Goal: Task Accomplishment & Management: Manage account settings

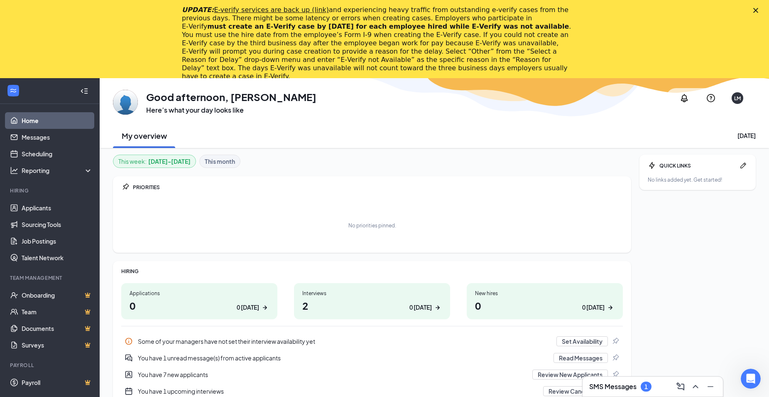
click at [758, 10] on polygon "Close" at bounding box center [755, 10] width 5 height 5
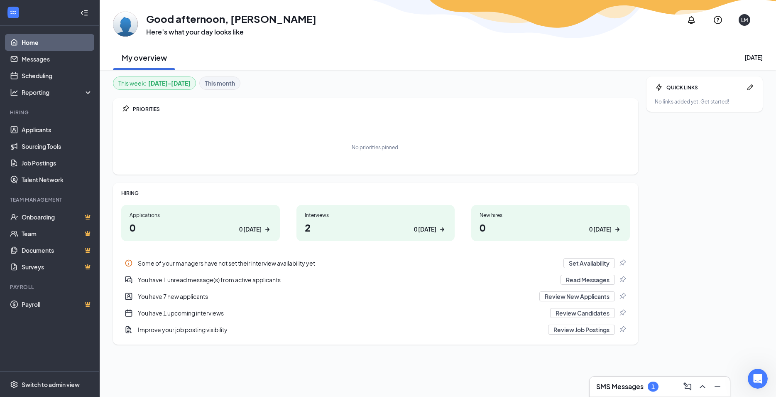
click at [358, 235] on div "Interviews 2 0 [DATE]" at bounding box center [375, 223] width 159 height 36
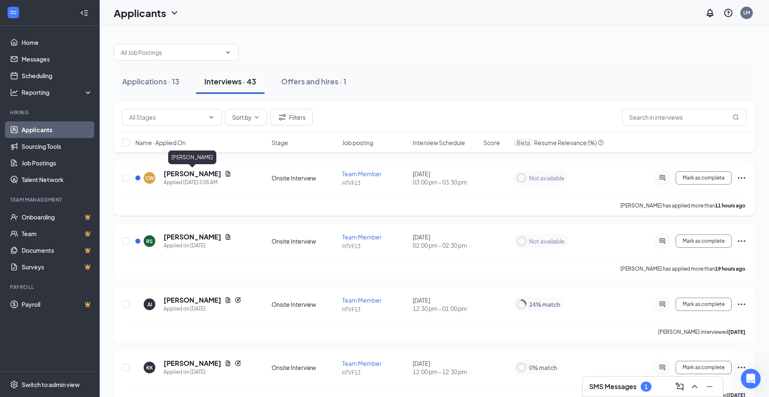
click at [195, 175] on h5 "[PERSON_NAME]" at bounding box center [193, 173] width 58 height 9
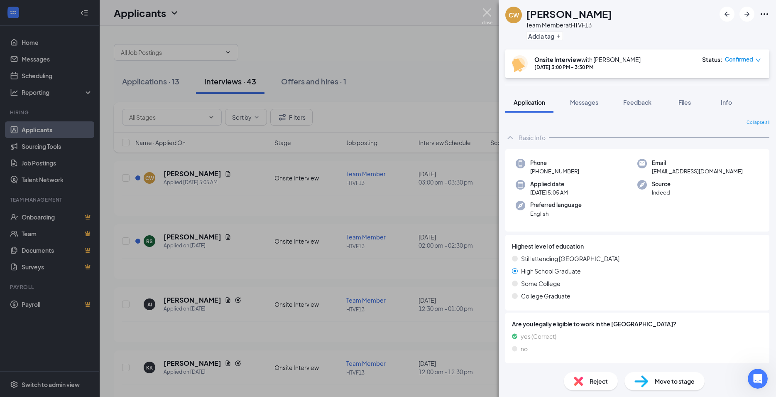
click at [486, 12] on img at bounding box center [487, 16] width 10 height 16
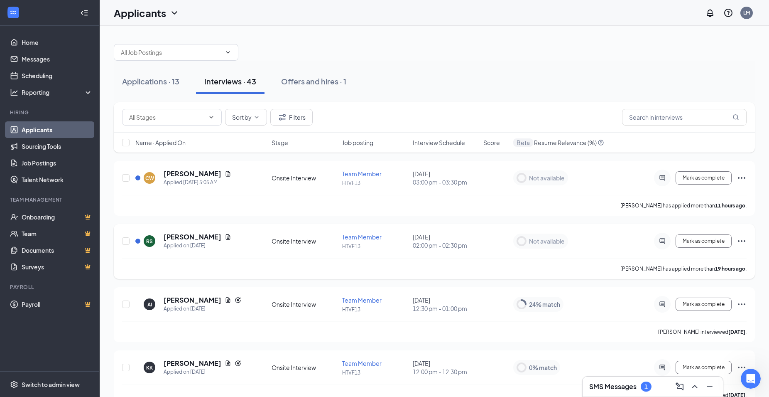
click at [179, 236] on h5 "[PERSON_NAME]" at bounding box center [193, 236] width 58 height 9
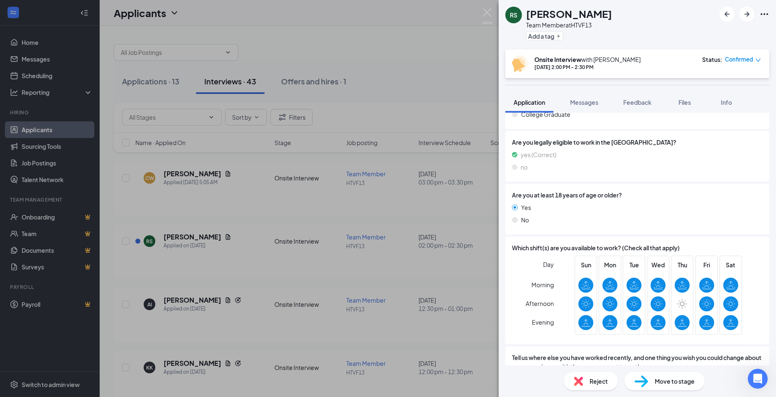
scroll to position [2, 0]
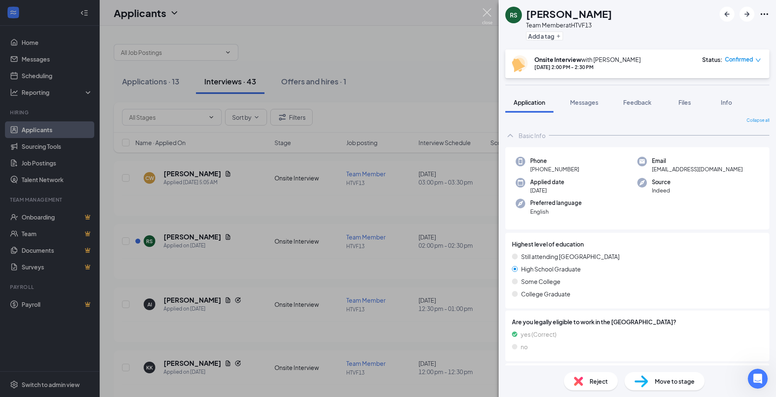
click at [485, 11] on img at bounding box center [487, 16] width 10 height 16
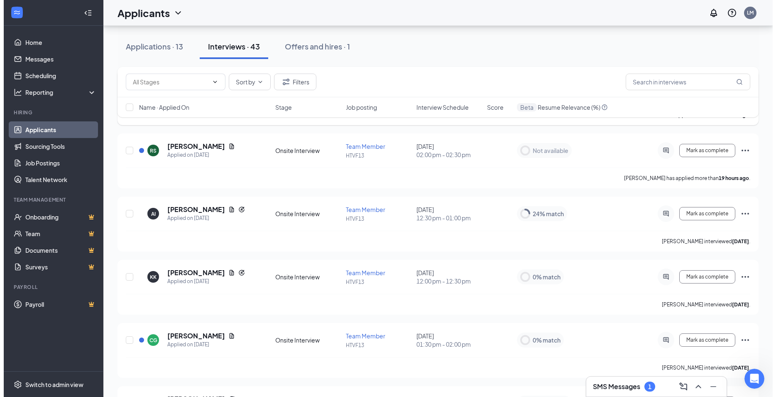
scroll to position [127, 0]
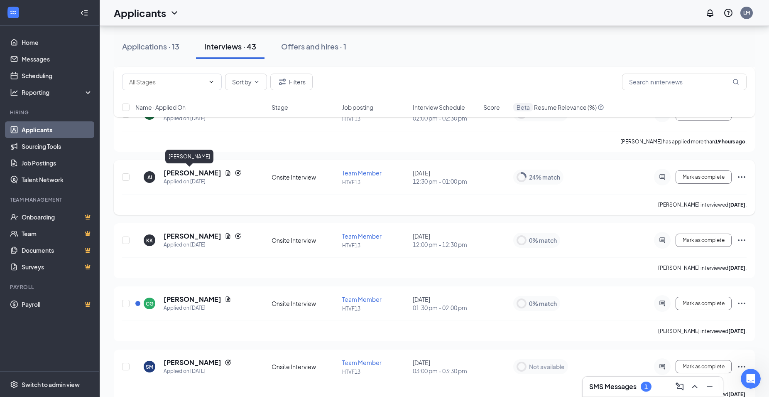
click at [183, 174] on h5 "[PERSON_NAME]" at bounding box center [193, 172] width 58 height 9
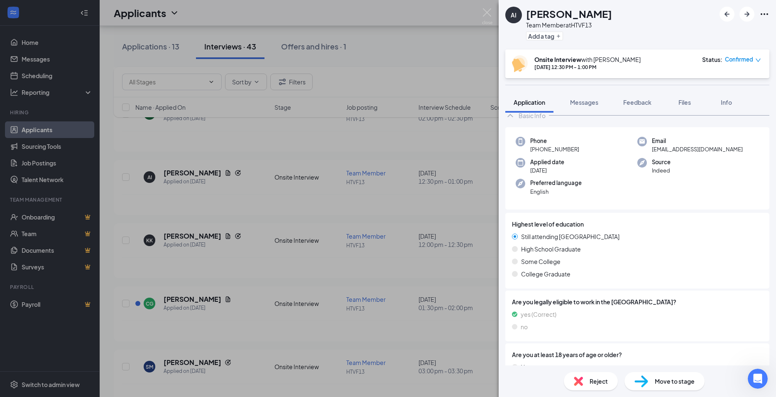
scroll to position [45, 0]
click at [485, 11] on img at bounding box center [487, 16] width 10 height 16
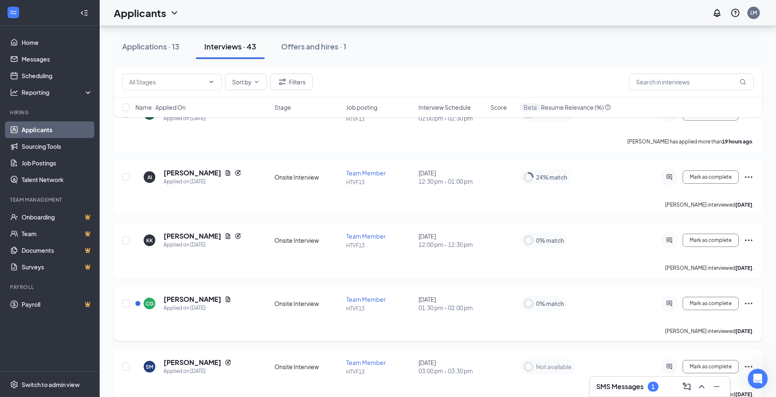
scroll to position [254, 0]
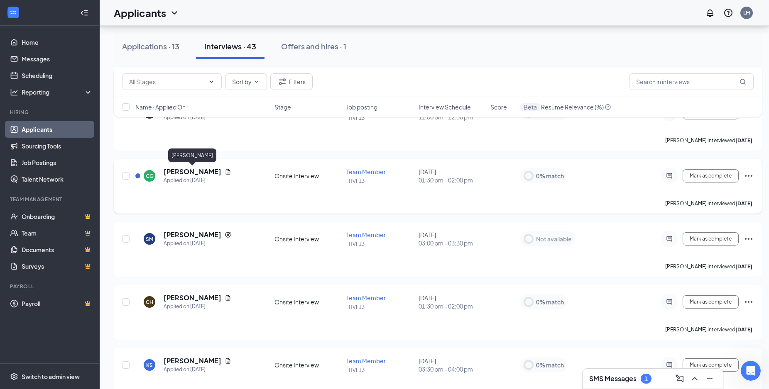
click at [188, 171] on h5 "[PERSON_NAME]" at bounding box center [193, 171] width 58 height 9
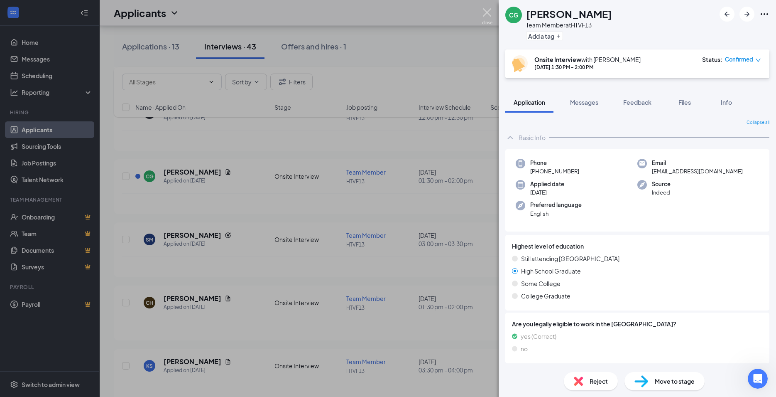
click at [489, 12] on img at bounding box center [487, 16] width 10 height 16
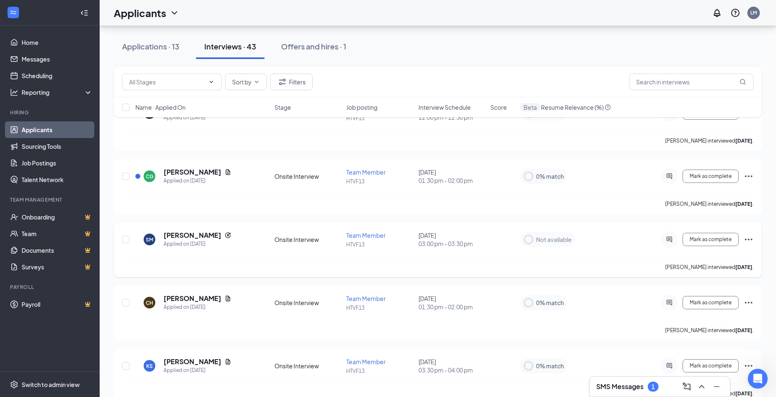
scroll to position [296, 0]
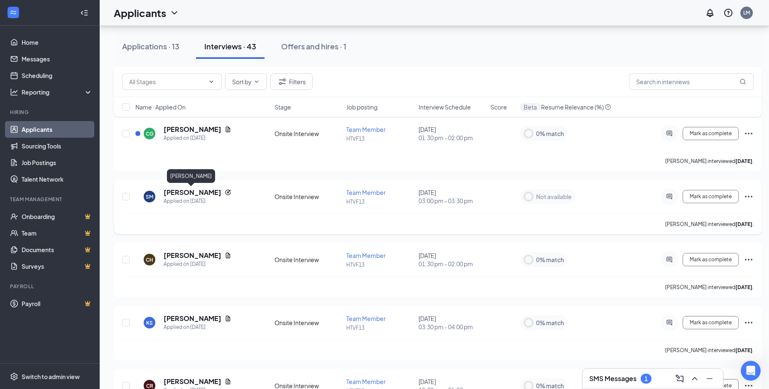
click at [176, 195] on h5 "[PERSON_NAME]" at bounding box center [193, 192] width 58 height 9
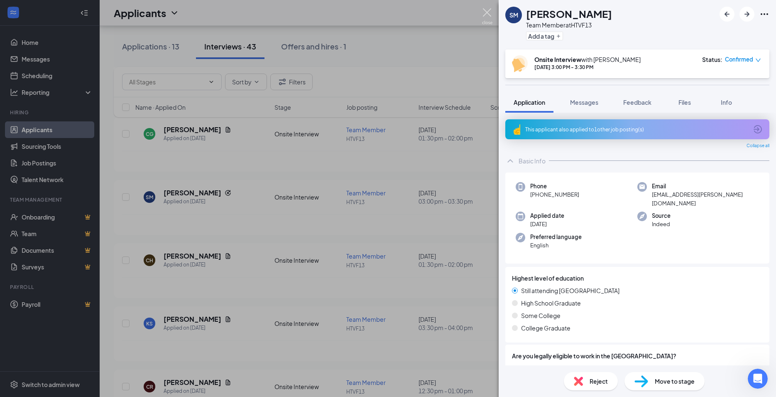
click at [487, 9] on img at bounding box center [487, 16] width 10 height 16
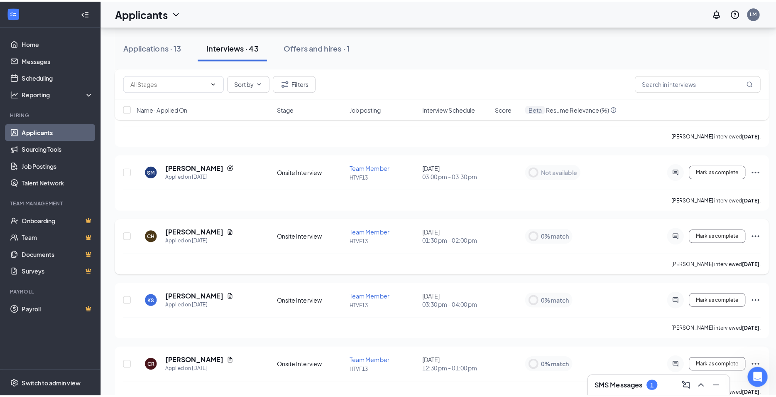
scroll to position [339, 0]
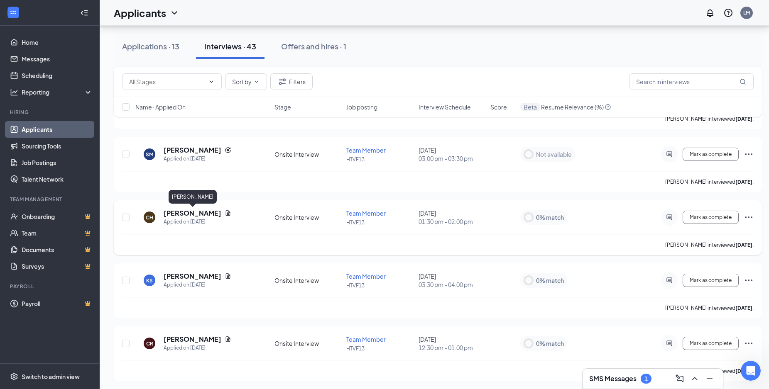
click at [203, 211] on h5 "[PERSON_NAME]" at bounding box center [193, 213] width 58 height 9
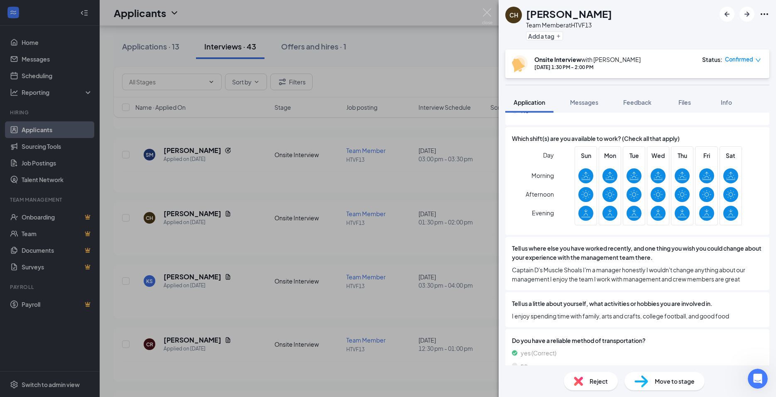
scroll to position [45, 0]
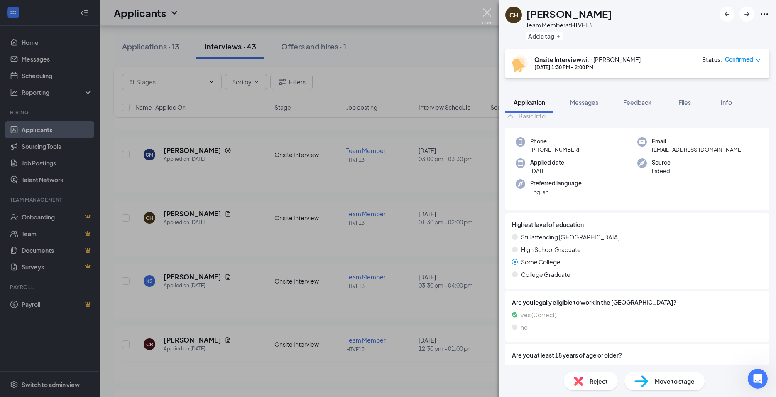
click at [488, 10] on img at bounding box center [487, 16] width 10 height 16
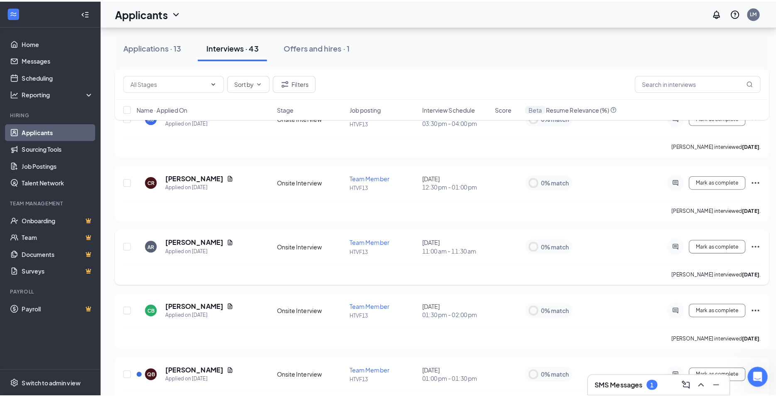
scroll to position [508, 0]
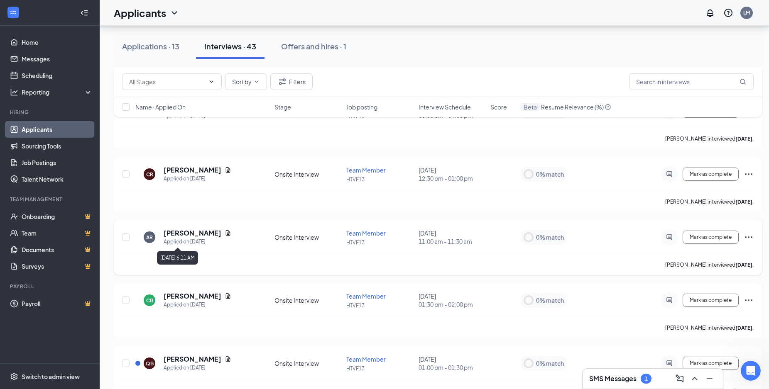
click at [182, 231] on h5 "[PERSON_NAME]" at bounding box center [193, 233] width 58 height 9
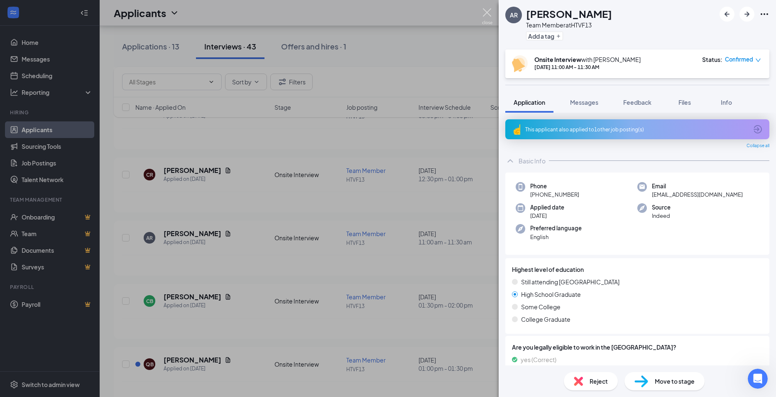
click at [487, 12] on img at bounding box center [487, 16] width 10 height 16
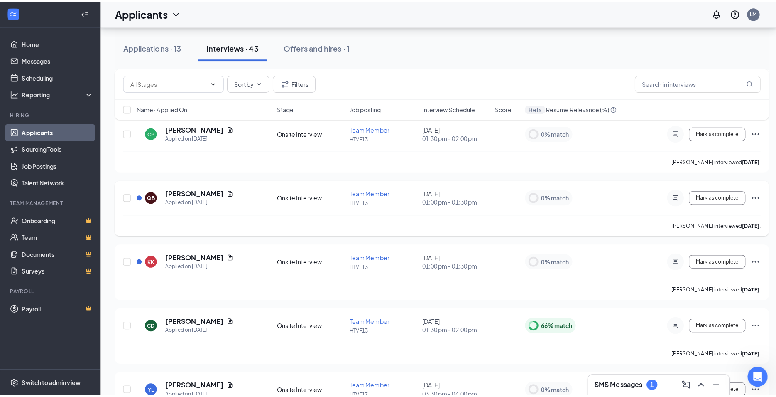
scroll to position [720, 0]
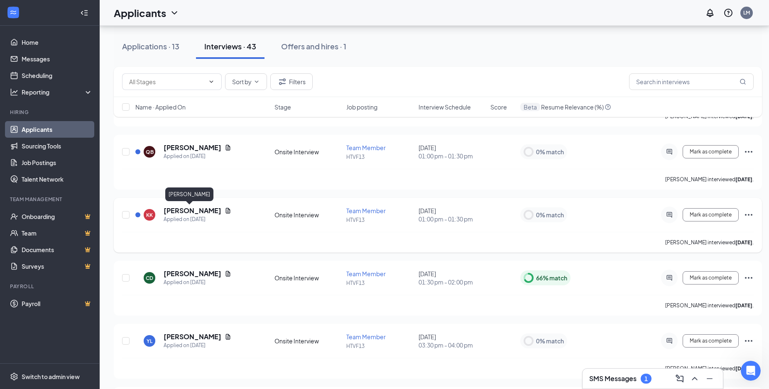
click at [191, 211] on h5 "[PERSON_NAME]" at bounding box center [193, 210] width 58 height 9
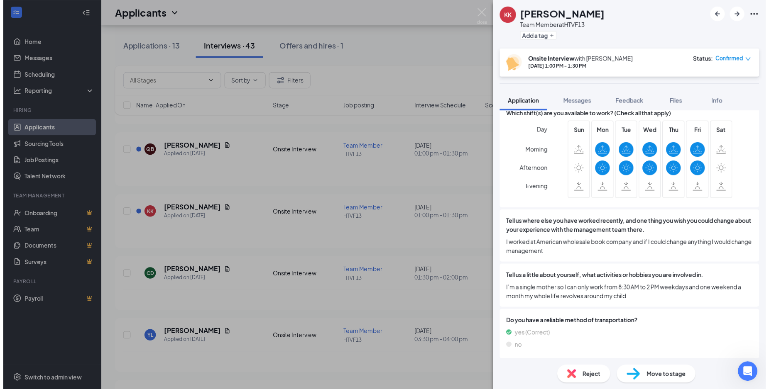
scroll to position [135, 0]
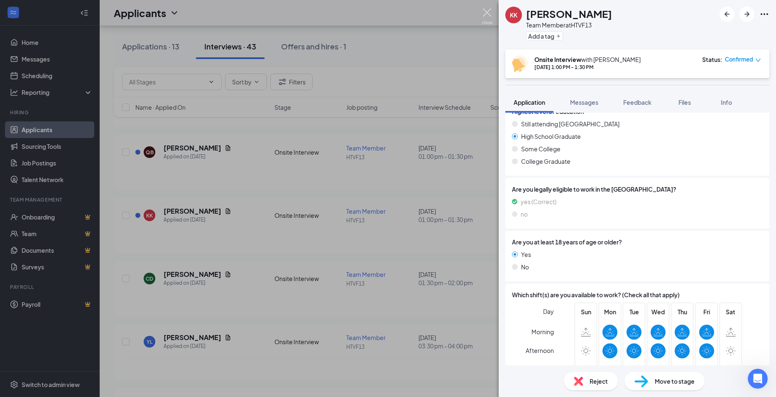
click at [486, 15] on img at bounding box center [487, 16] width 10 height 16
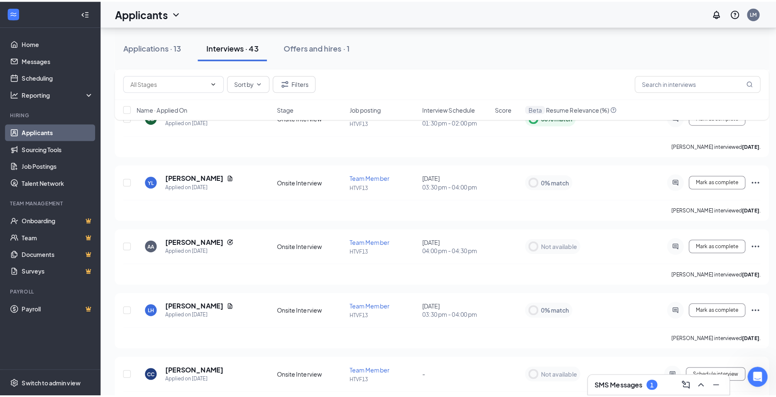
scroll to position [889, 0]
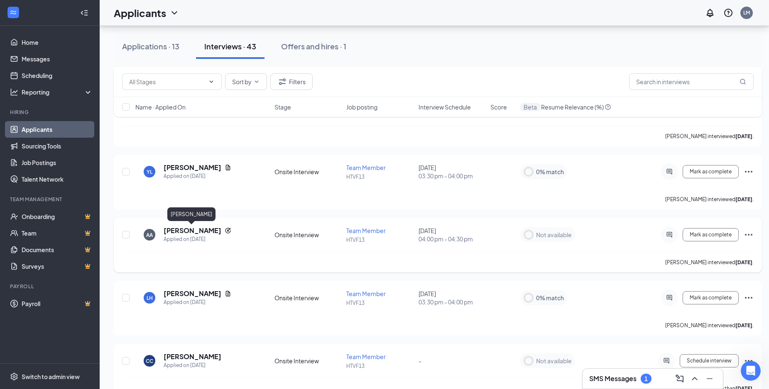
click at [195, 229] on h5 "[PERSON_NAME]" at bounding box center [193, 230] width 58 height 9
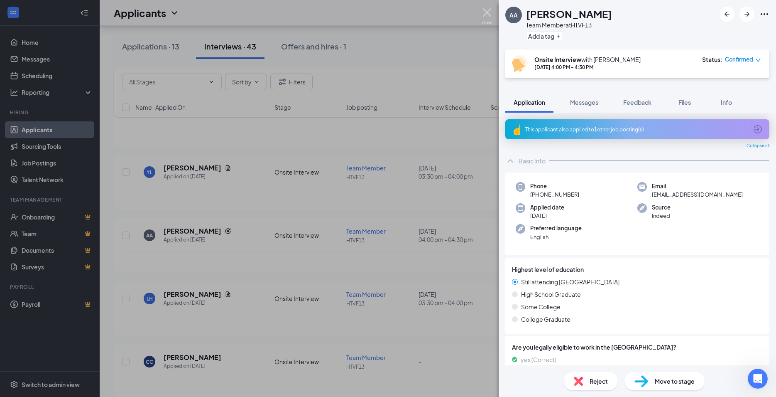
click at [485, 15] on img at bounding box center [487, 16] width 10 height 16
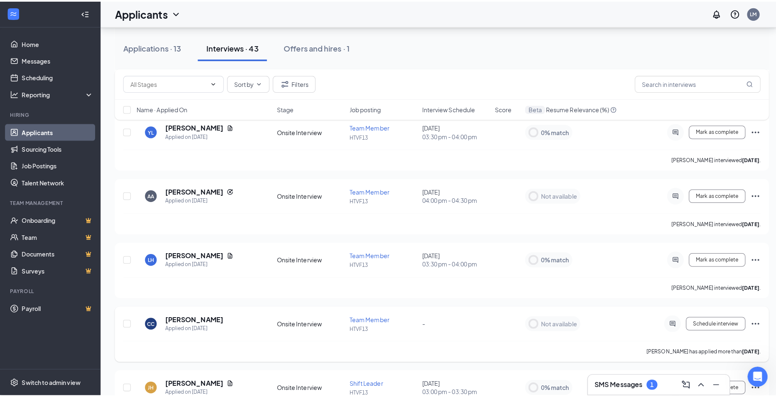
scroll to position [1016, 0]
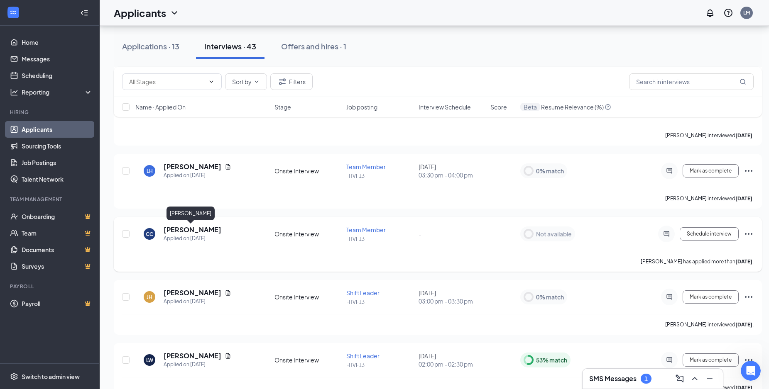
click at [199, 230] on h5 "[PERSON_NAME]" at bounding box center [193, 229] width 58 height 9
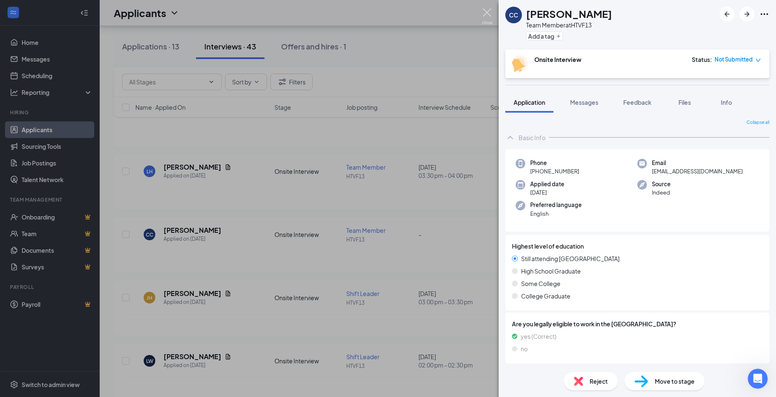
click at [484, 12] on img at bounding box center [487, 16] width 10 height 16
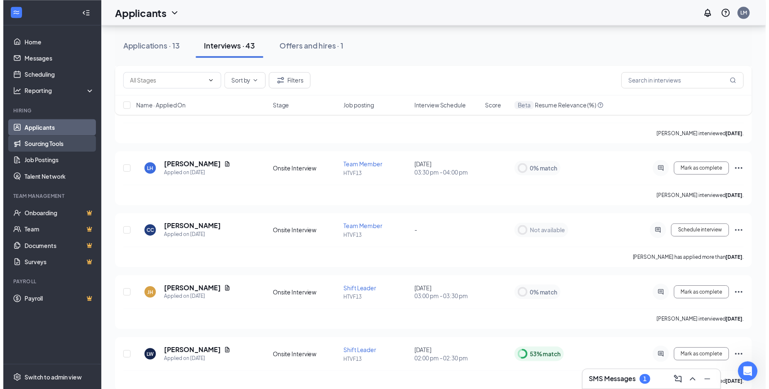
scroll to position [1143, 0]
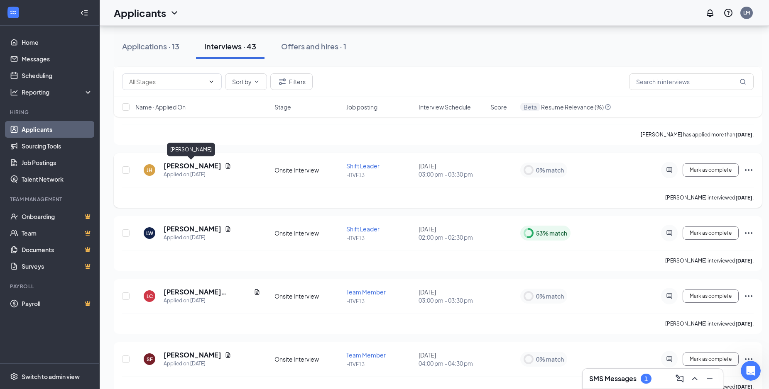
click at [172, 165] on h5 "[PERSON_NAME]" at bounding box center [193, 166] width 58 height 9
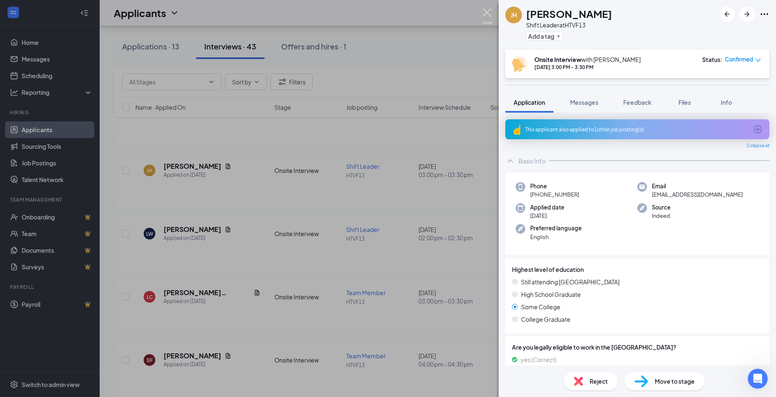
click at [488, 15] on img at bounding box center [487, 16] width 10 height 16
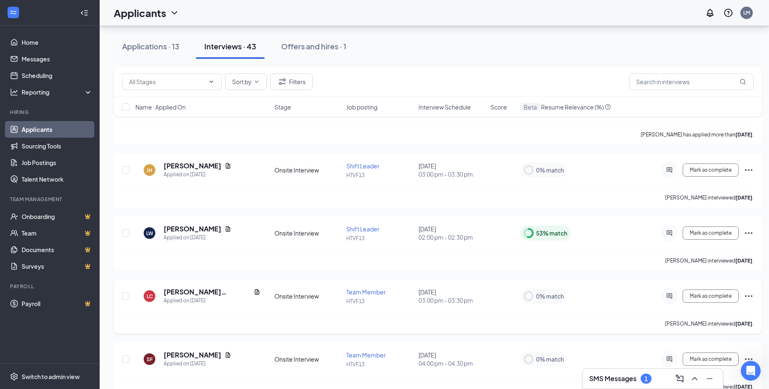
scroll to position [1228, 0]
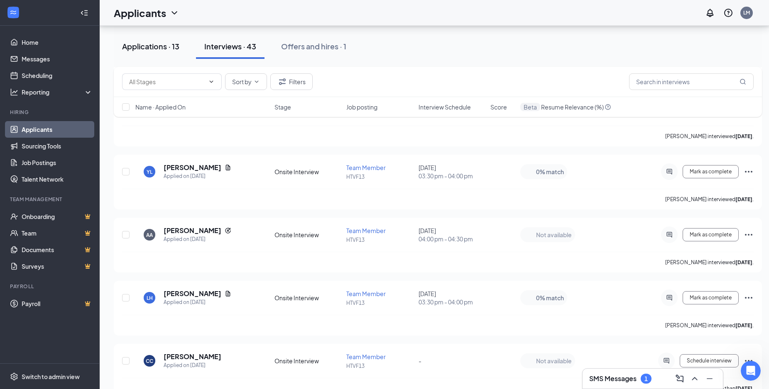
click at [153, 47] on div "Applications · 13" at bounding box center [150, 46] width 57 height 10
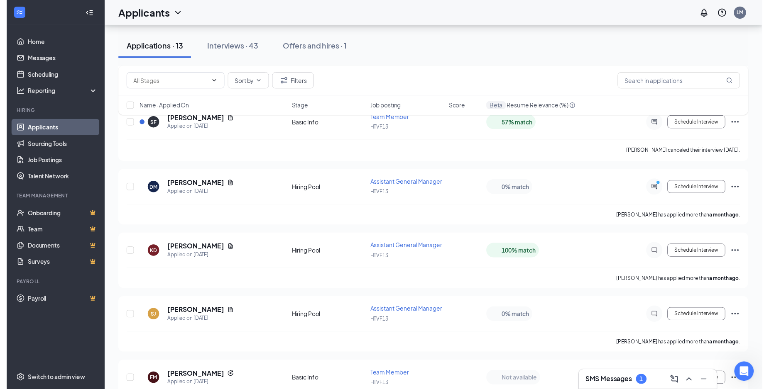
scroll to position [466, 0]
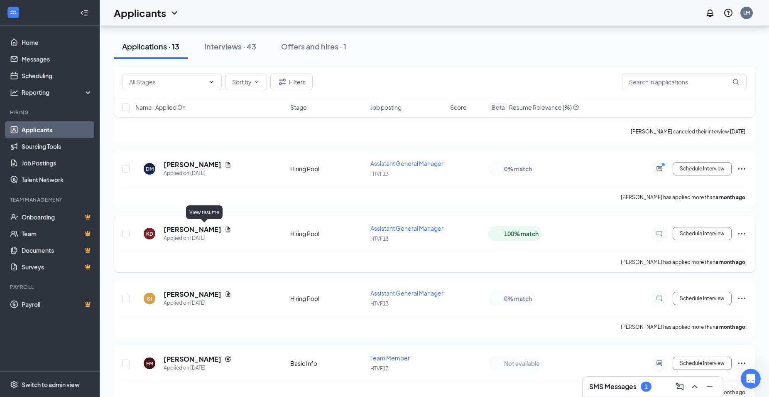
click at [225, 227] on icon "Document" at bounding box center [228, 229] width 7 height 7
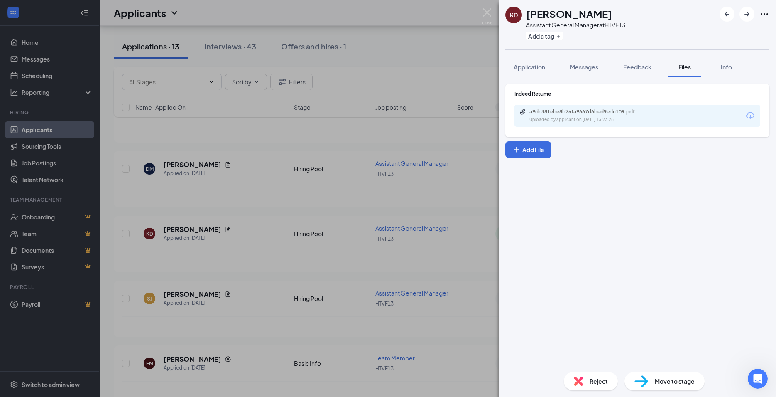
click at [172, 226] on div "KD Kelly Davis Assistant General Manager at HTVF13 Add a tag Application Messag…" at bounding box center [388, 198] width 776 height 397
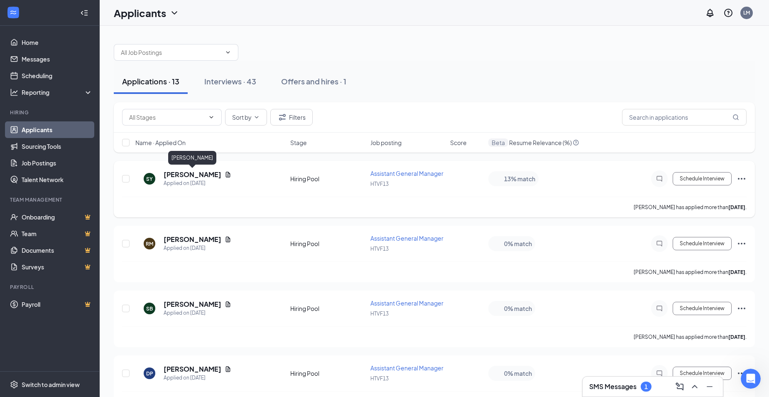
click at [207, 176] on h5 "SHAMELA YOUNG" at bounding box center [193, 174] width 58 height 9
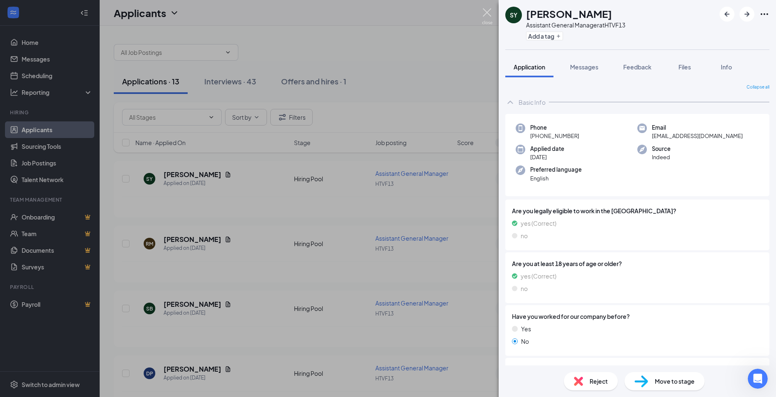
click at [485, 15] on img at bounding box center [487, 16] width 10 height 16
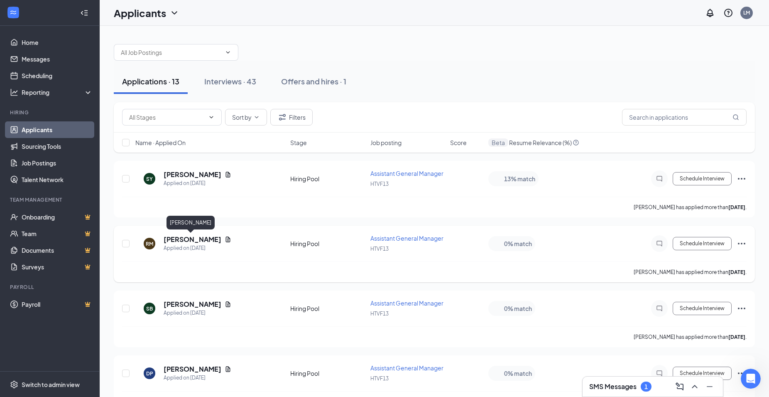
click at [182, 238] on h5 "Rhonda Moore" at bounding box center [193, 239] width 58 height 9
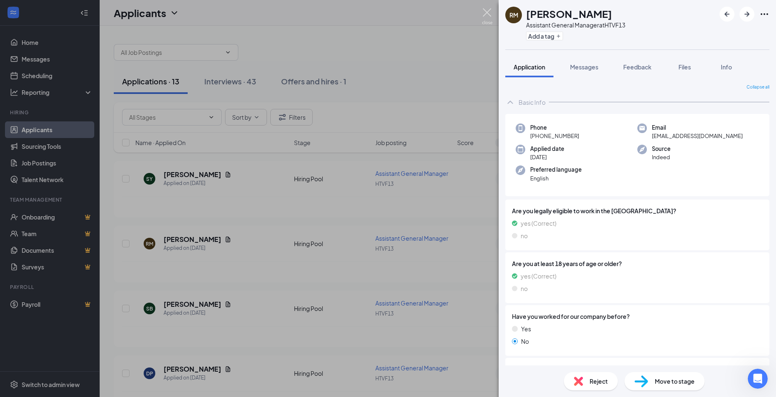
click at [487, 11] on img at bounding box center [487, 16] width 10 height 16
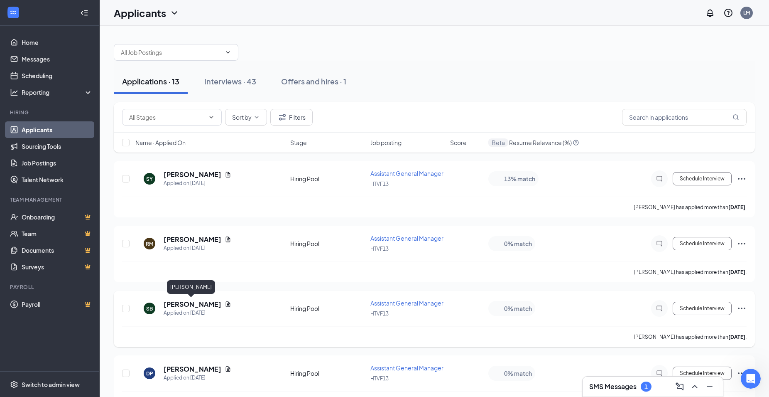
click at [190, 302] on h5 "SHANA BAILEY" at bounding box center [193, 303] width 58 height 9
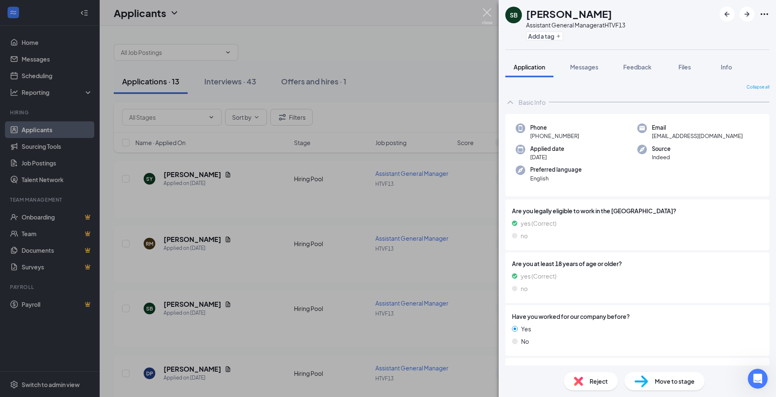
click at [485, 15] on img at bounding box center [487, 16] width 10 height 16
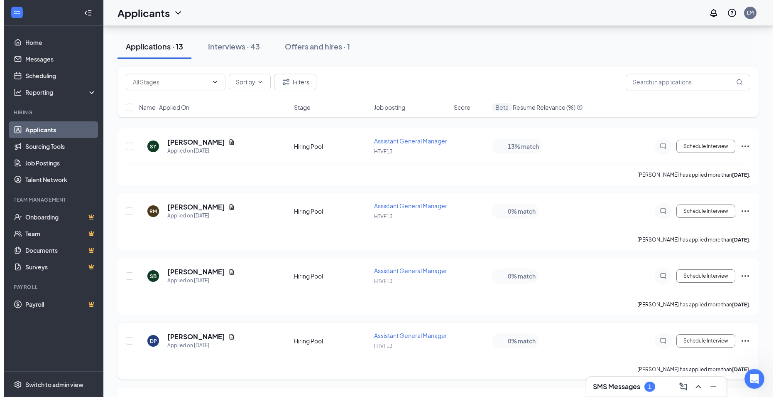
scroll to position [85, 0]
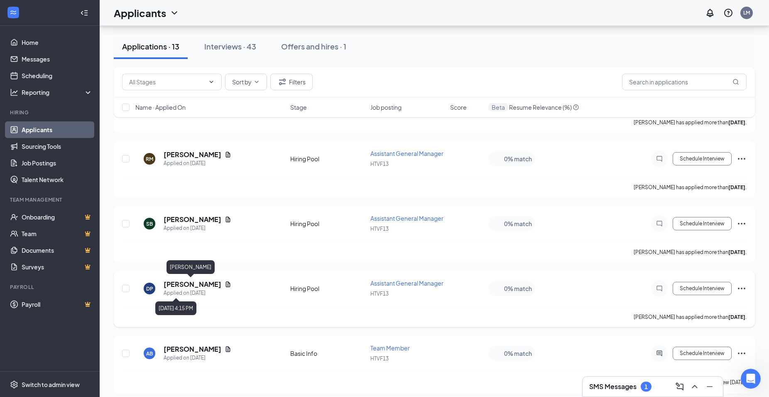
click at [176, 286] on h5 "DANNY PENZO" at bounding box center [193, 283] width 58 height 9
